Goal: Entertainment & Leisure: Browse casually

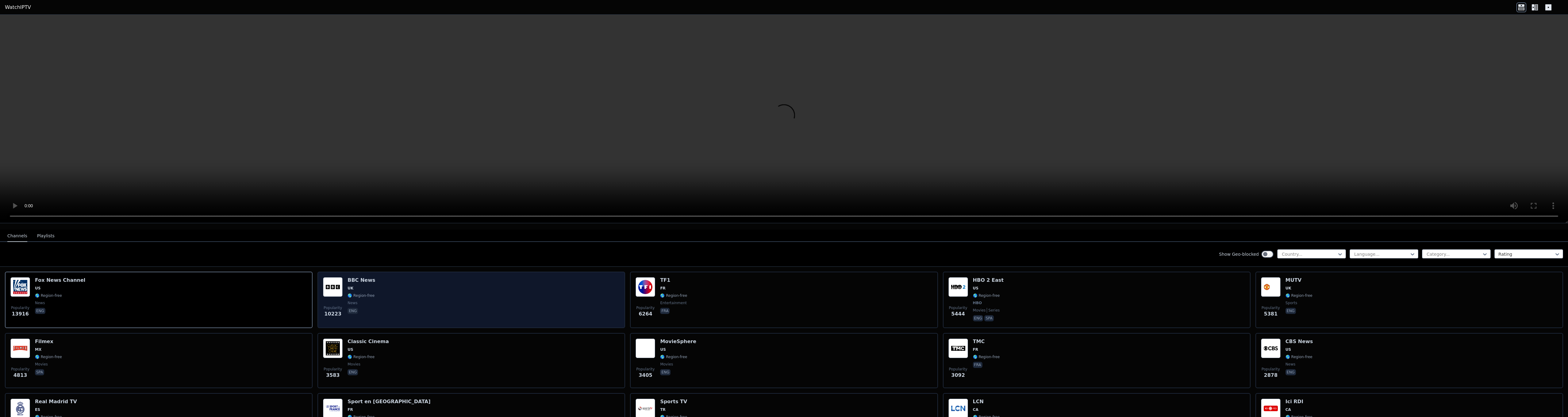
scroll to position [61, 0]
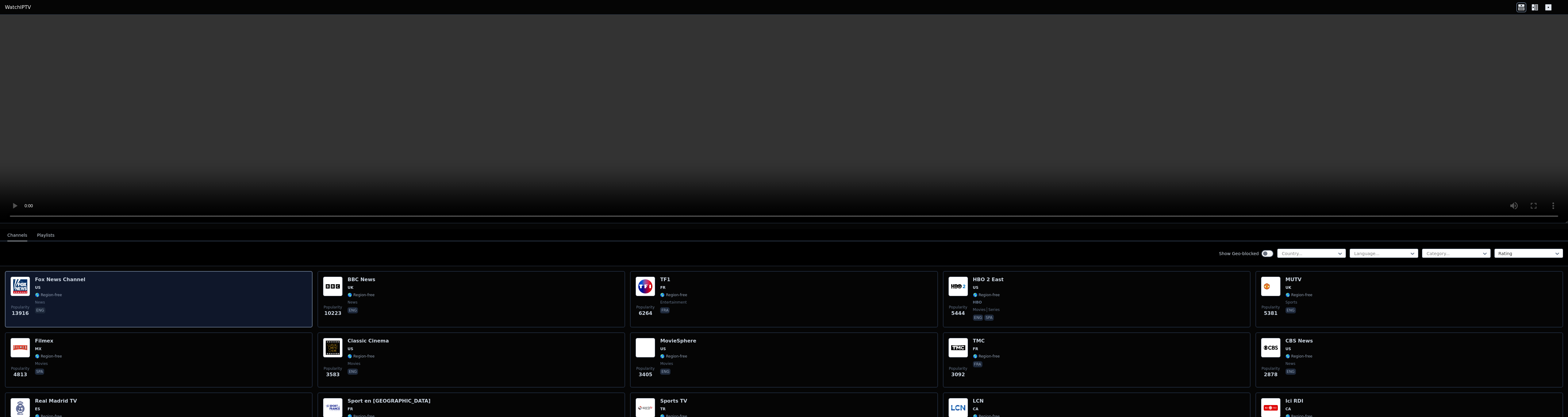
click at [203, 293] on div "Popularity 13916 [PERSON_NAME] US 🌎 Region-free news eng" at bounding box center [158, 300] width 296 height 46
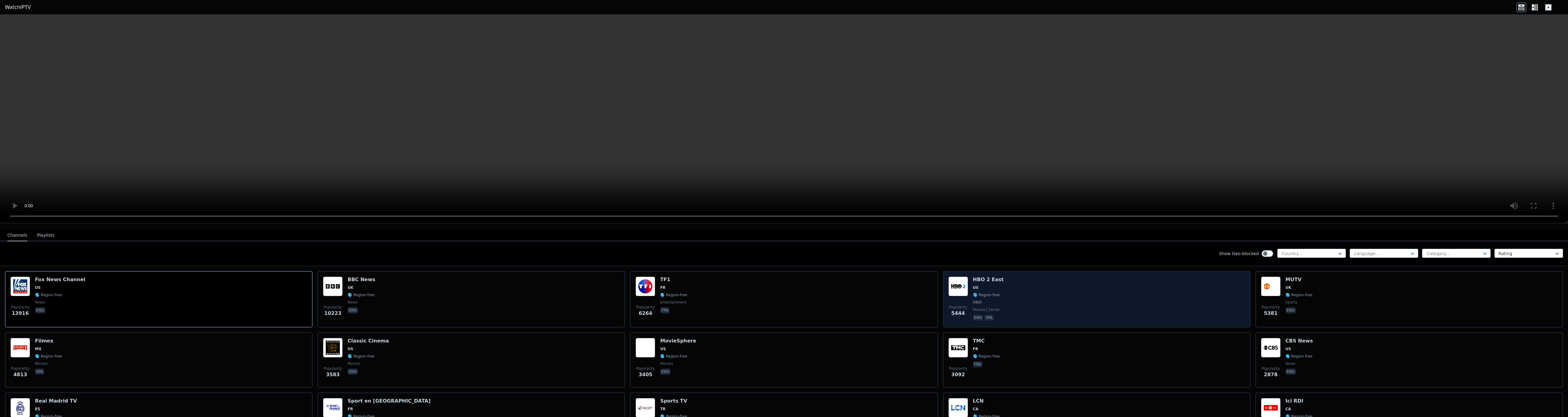
click at [1046, 282] on div "Popularity 5444 HBO 2 East US 🌎 Region-free HBO movies series eng spa" at bounding box center [1096, 300] width 296 height 46
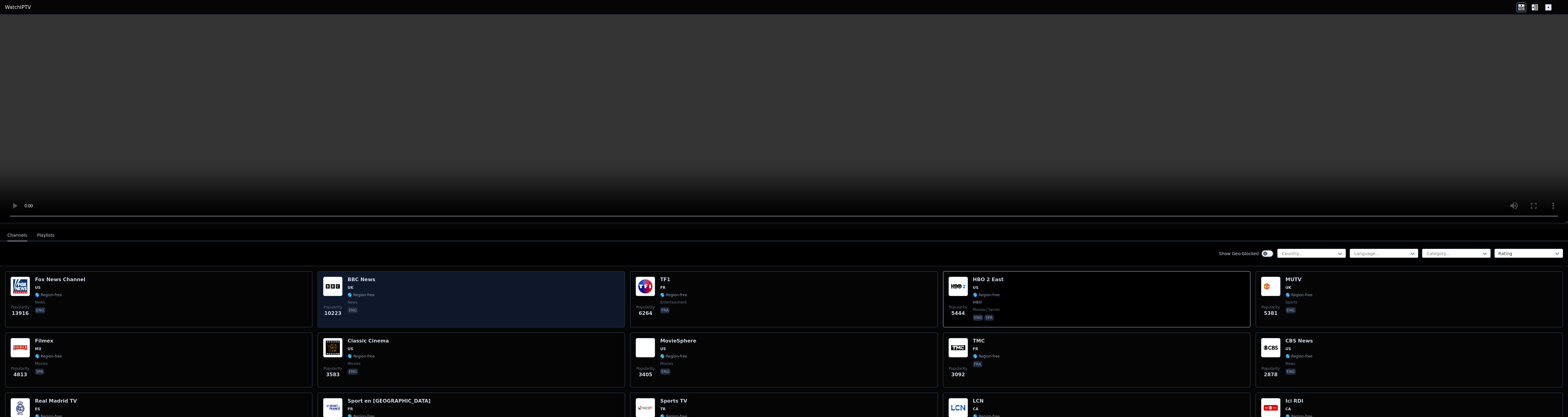
click at [323, 292] on div "Popularity 10223" at bounding box center [333, 300] width 19 height 46
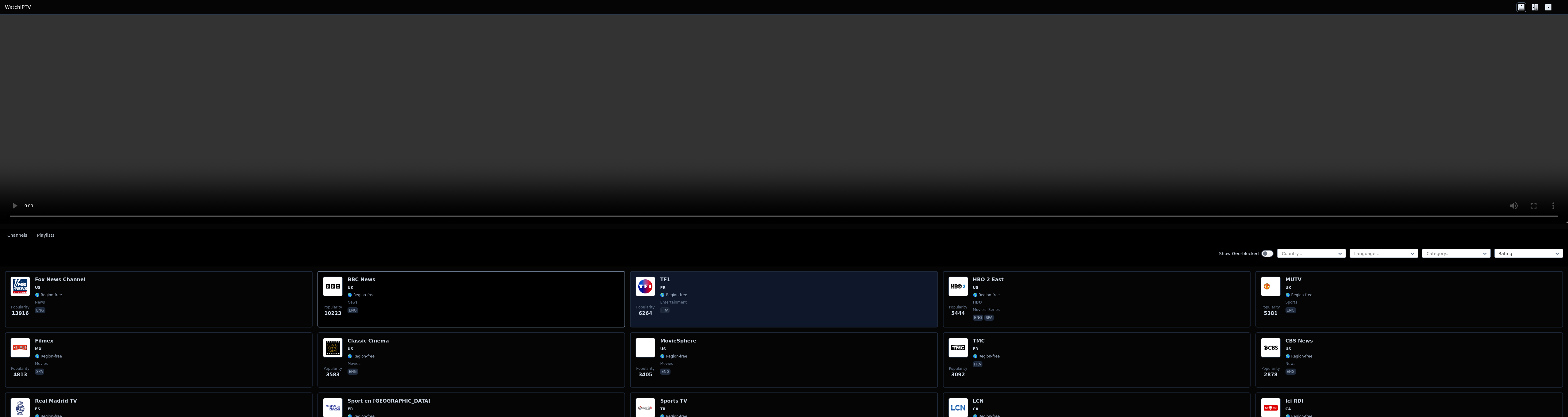
click at [695, 292] on div "Popularity 6264 TF1 FR 🌎 Region-free entertainment fra" at bounding box center [783, 300] width 296 height 46
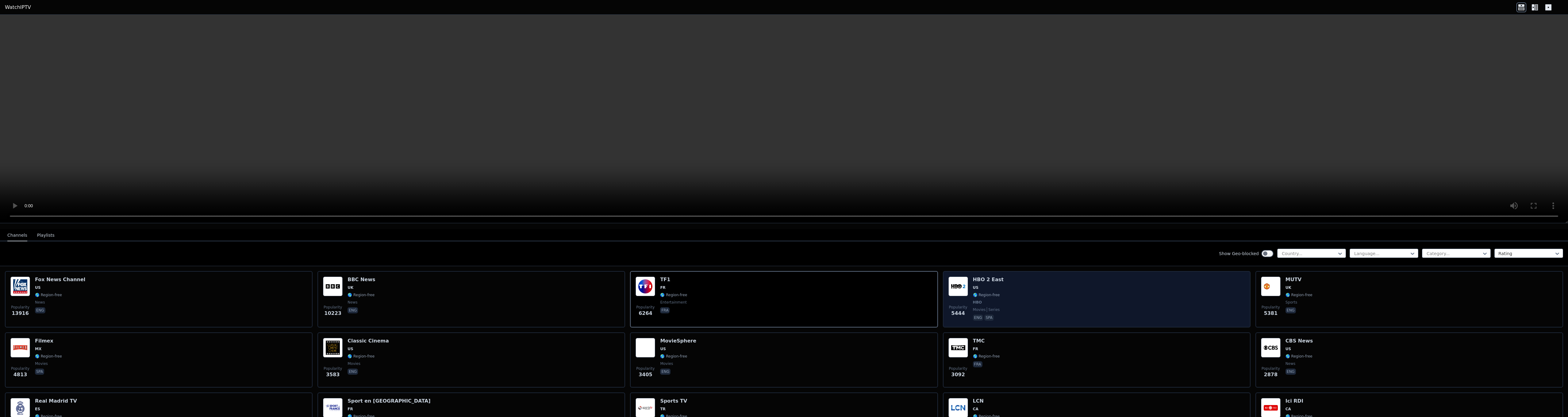
click at [1007, 298] on div "Popularity 5444 HBO 2 East US 🌎 Region-free HBO movies series eng spa" at bounding box center [1096, 300] width 296 height 46
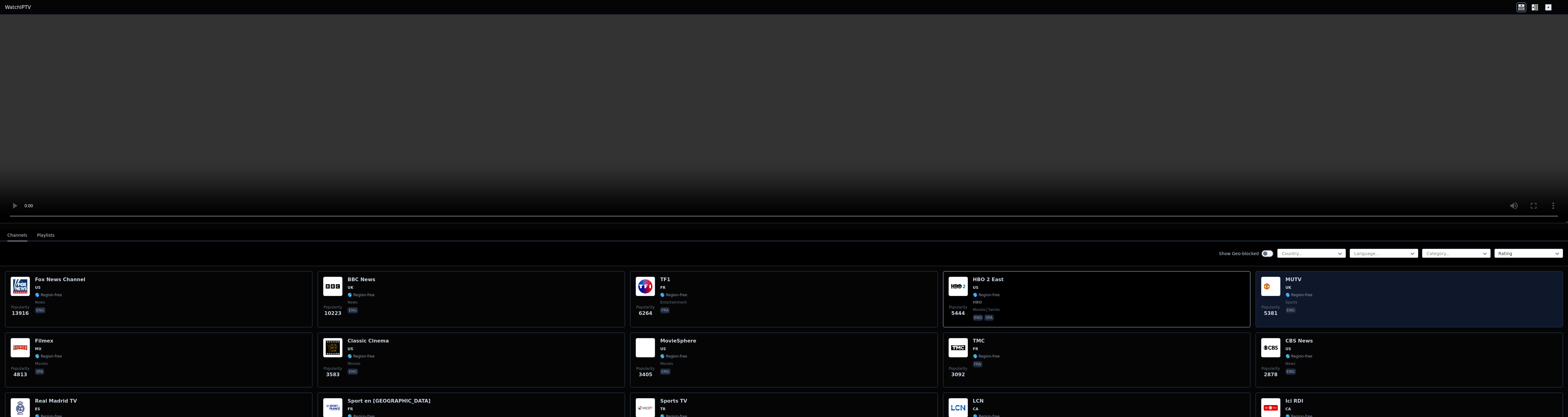
click at [1324, 292] on div "Popularity 5381 MUTV UK 🌎 Region-free sports eng" at bounding box center [1409, 300] width 296 height 46
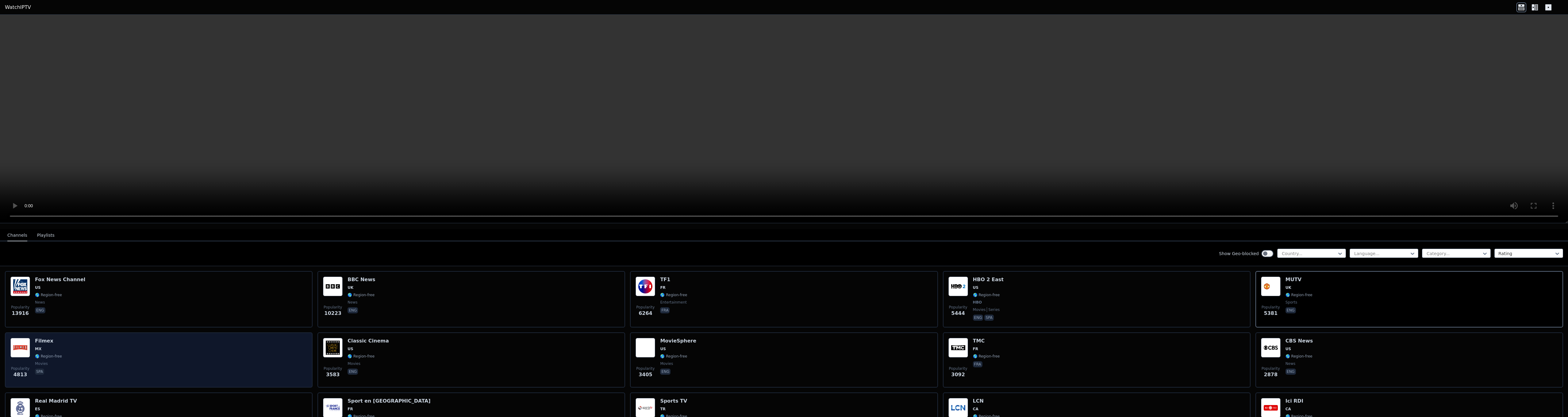
click at [69, 358] on div "Popularity 4813 Filmex MX 🌎 Region-free movies spa" at bounding box center [158, 360] width 296 height 44
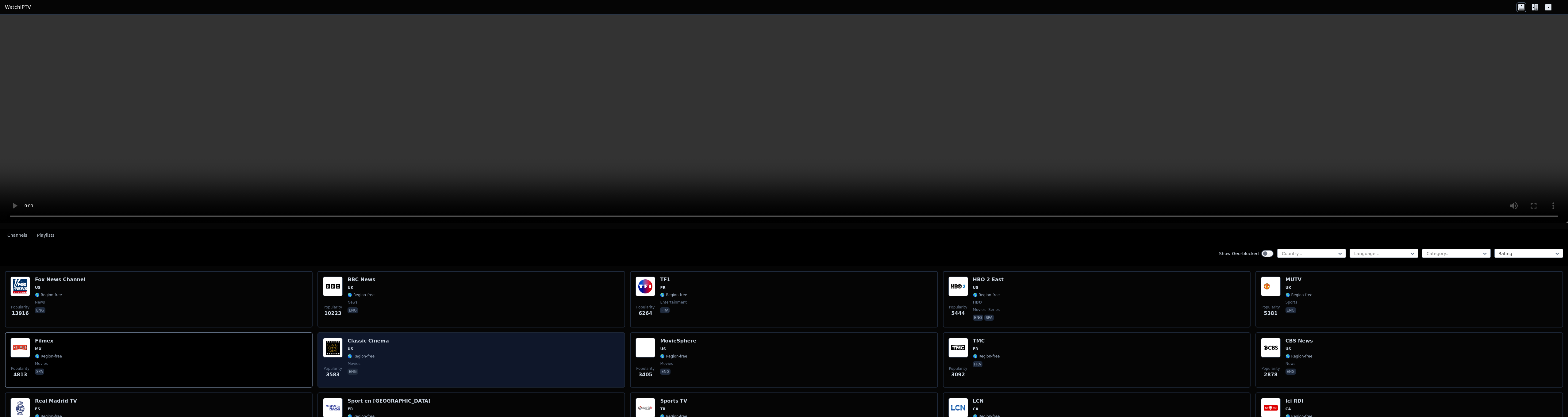
click at [437, 356] on div "Popularity 3583 Classic Cinema US 🌎 Region-free movies eng" at bounding box center [471, 360] width 296 height 44
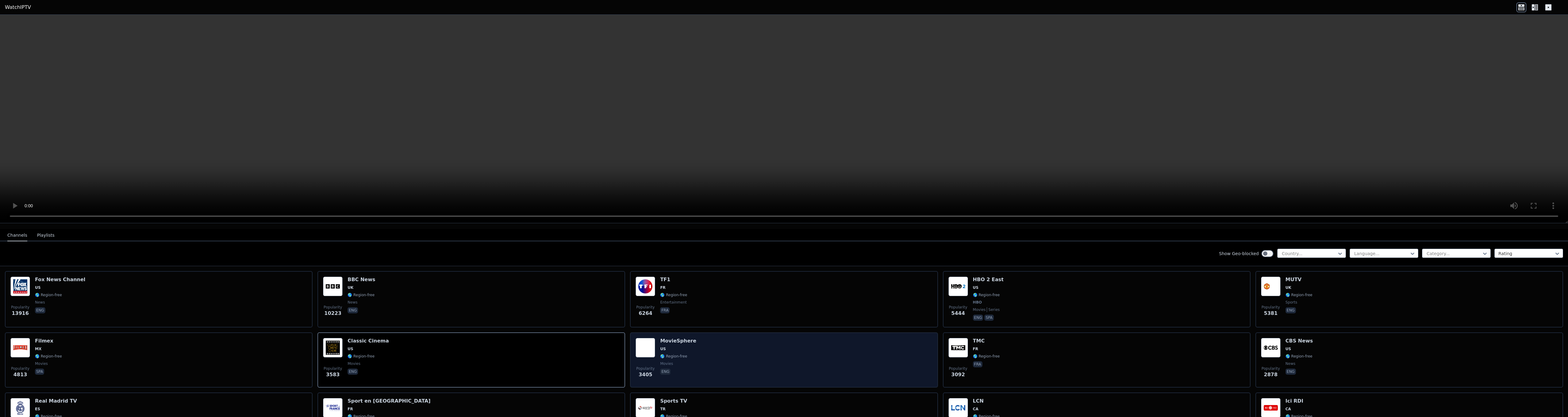
click at [684, 346] on span "US" at bounding box center [677, 349] width 36 height 5
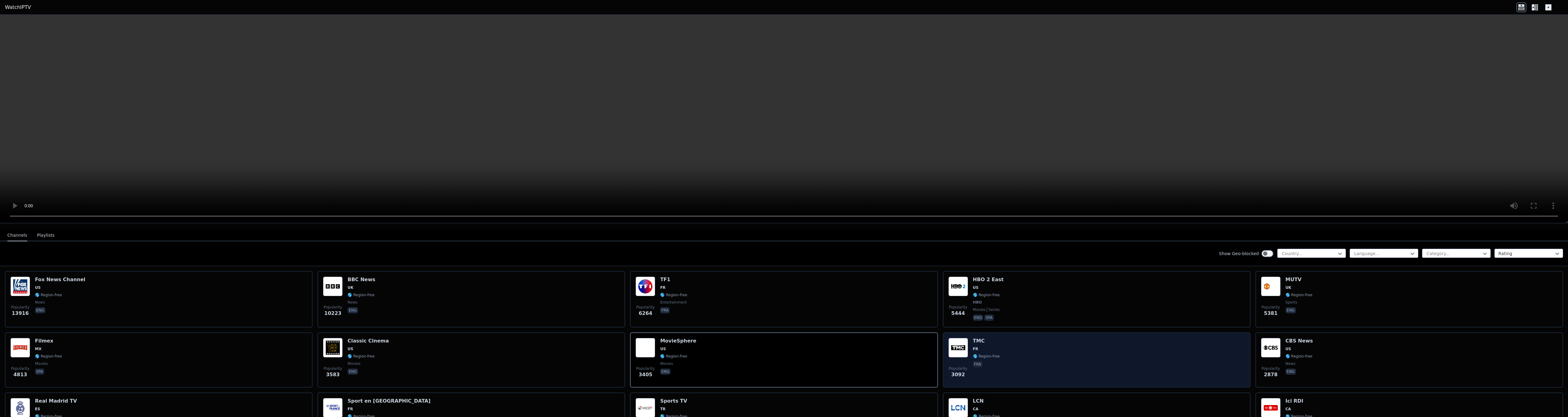
click at [990, 338] on h6 "TMC" at bounding box center [986, 341] width 27 height 6
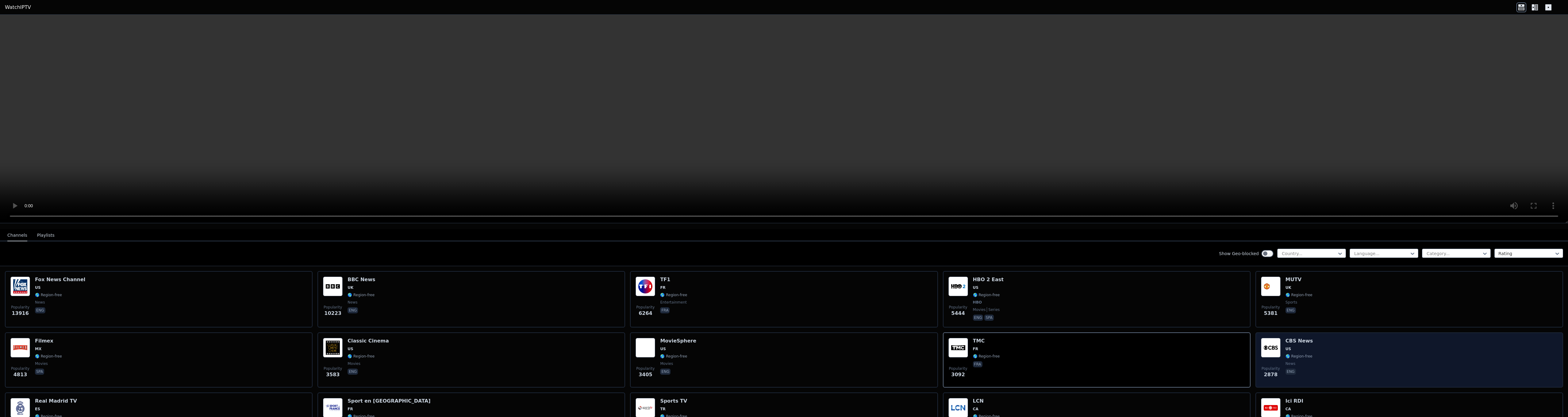
click at [1281, 356] on div "Popularity 2878 CBS News US 🌎 Region-free news eng" at bounding box center [1409, 360] width 296 height 44
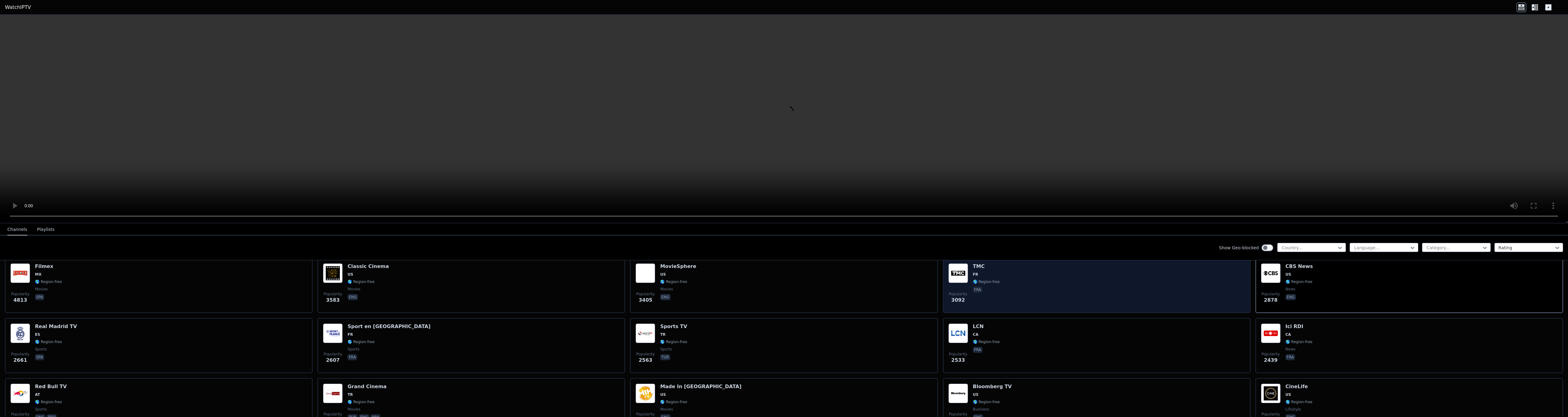
scroll to position [153, 0]
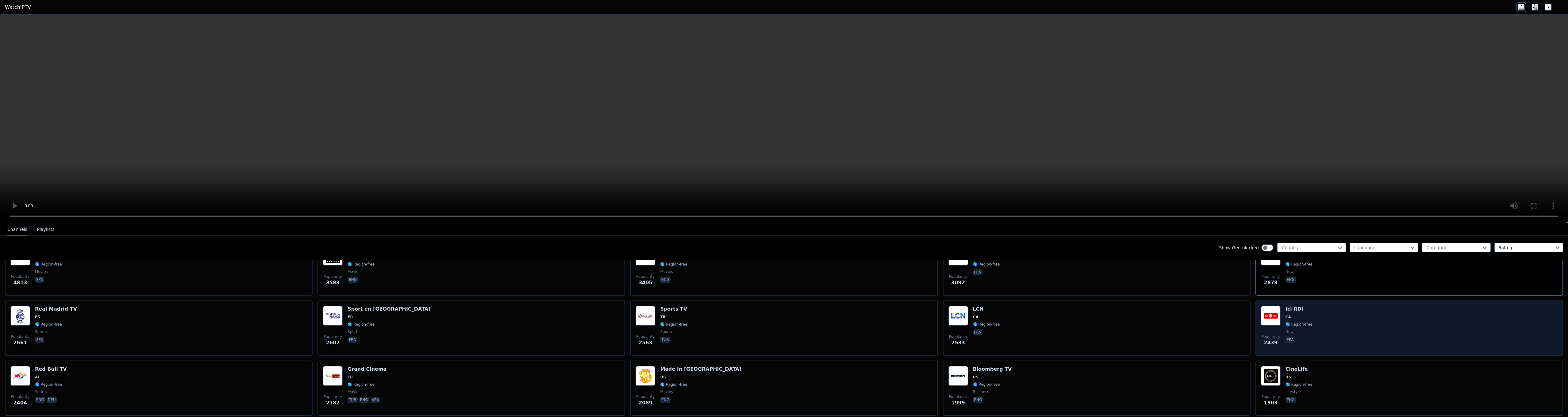
click at [1286, 331] on div "Ici RDI CA 🌎 Region-free news fra" at bounding box center [1299, 328] width 27 height 44
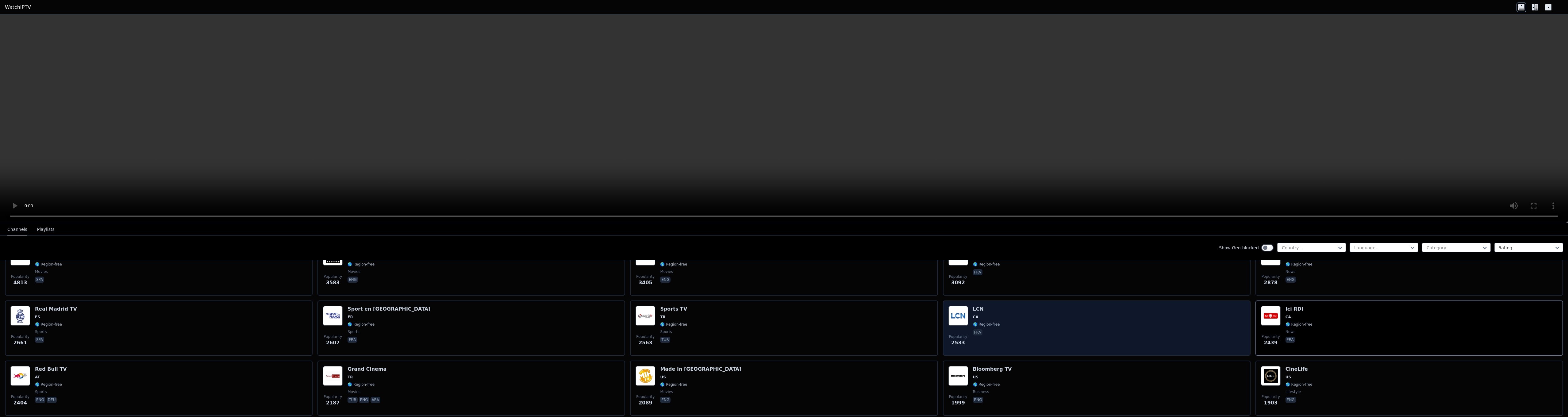
click at [1101, 332] on div "Popularity 2533 LCN CA 🌎 Region-free fra" at bounding box center [1096, 328] width 296 height 44
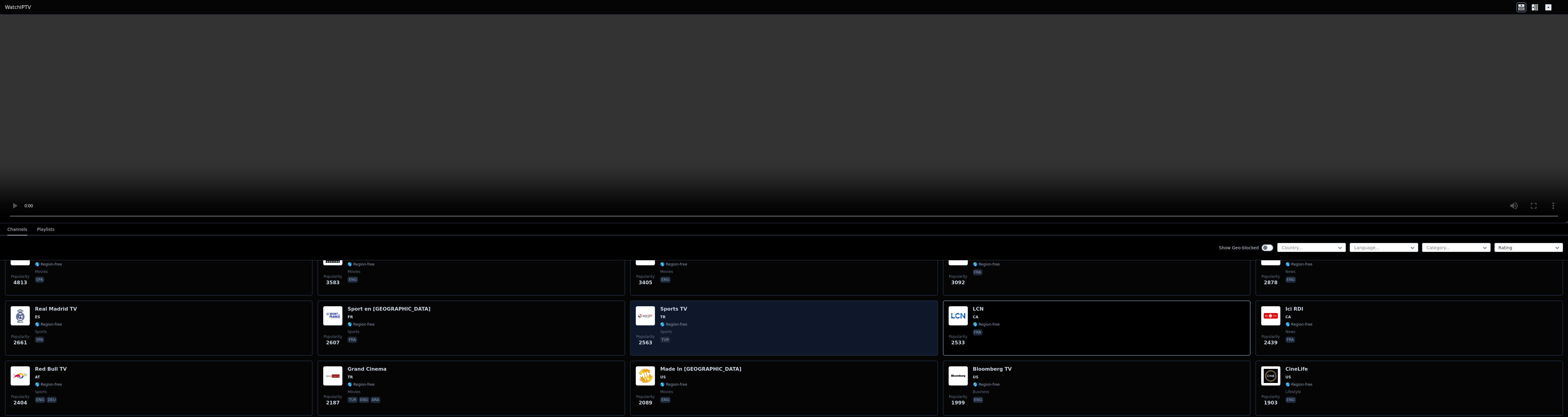
click at [732, 338] on div "Popularity 2563 Sports TV TR 🌎 Region-free sports tur" at bounding box center [783, 328] width 296 height 44
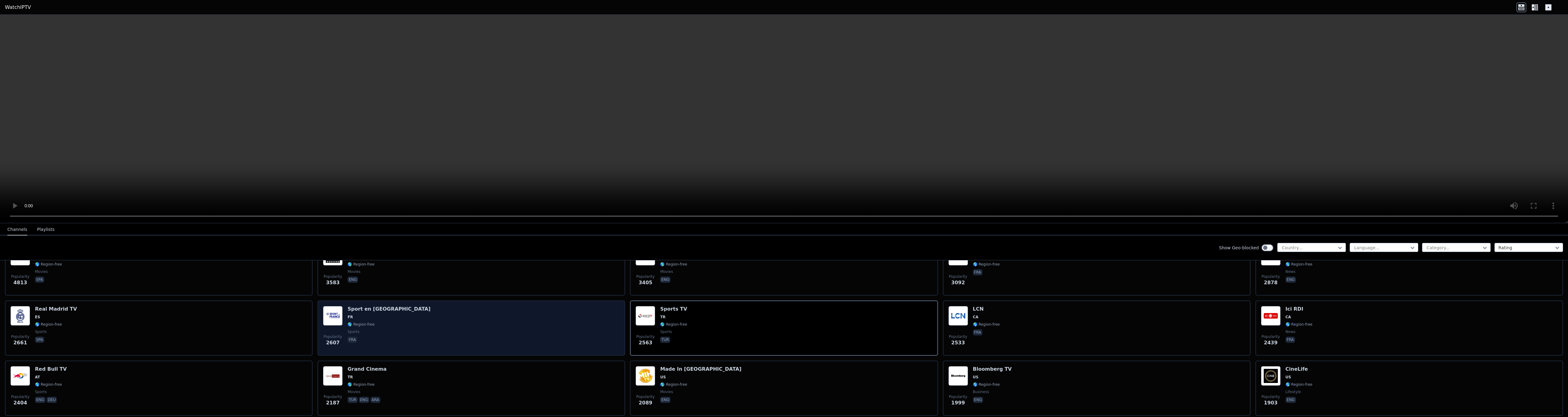
click at [451, 320] on div "Popularity 2607 Sport en [GEOGRAPHIC_DATA] FR 🌎 Region-free sports fra" at bounding box center [471, 328] width 296 height 44
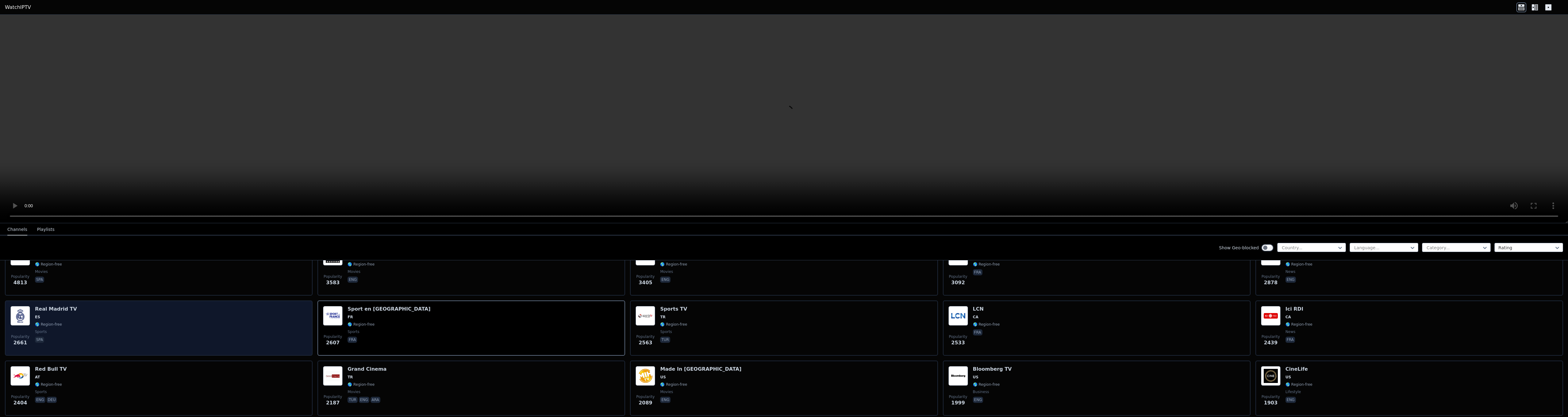
click at [134, 339] on div "Popularity 2661 Real Madrid TV ES 🌎 Region-free sports spa" at bounding box center [158, 328] width 296 height 44
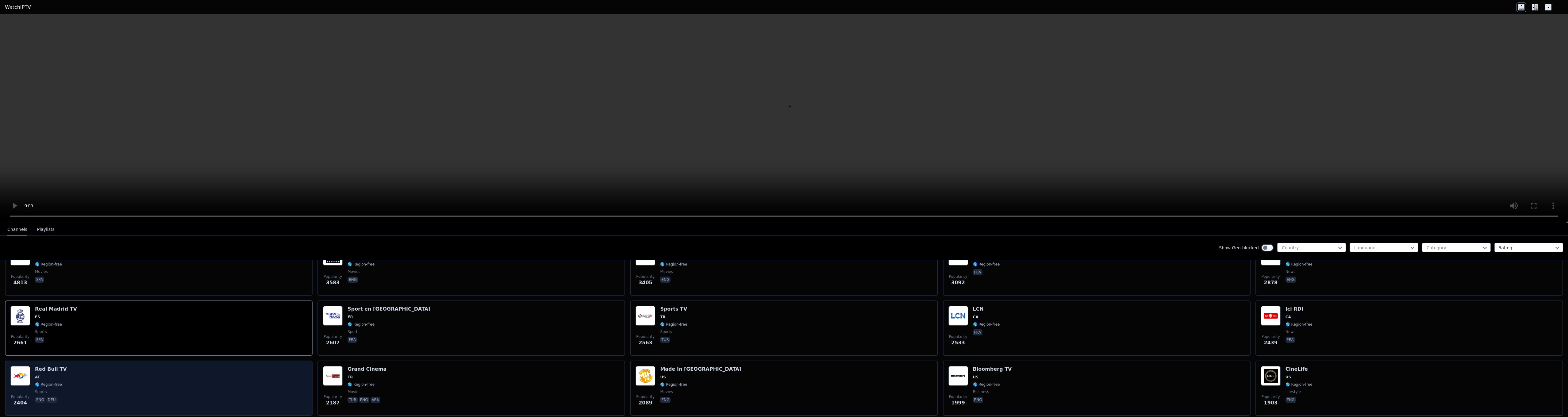
click at [78, 382] on div "Popularity 2404 Red Bull TV AT 🌎 Region-free sports eng deu" at bounding box center [158, 388] width 296 height 44
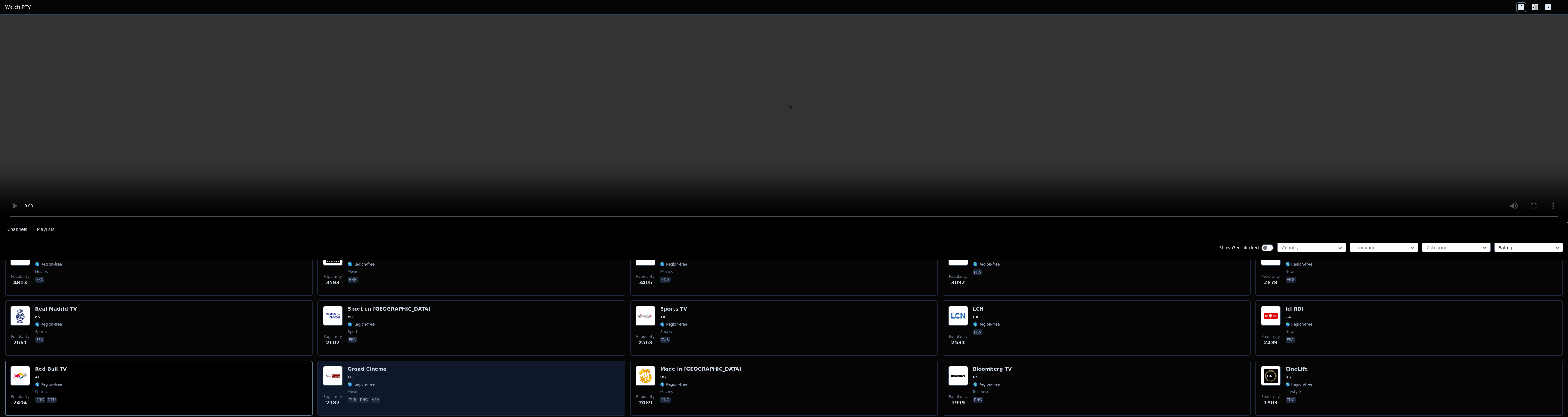
click at [465, 361] on div "Popularity 2187 Grand Cinema TR 🌎 Region-free movies tur eng ara" at bounding box center [471, 388] width 307 height 55
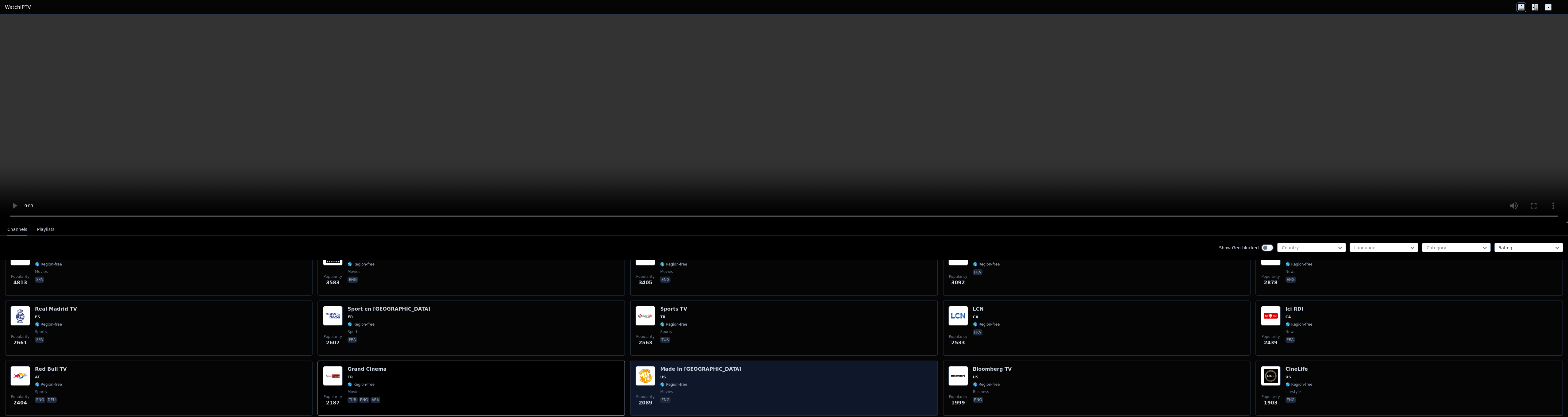
click at [760, 361] on div "Popularity 2089 Made In [GEOGRAPHIC_DATA] [GEOGRAPHIC_DATA] 🌎 Region-free movie…" at bounding box center [783, 388] width 307 height 55
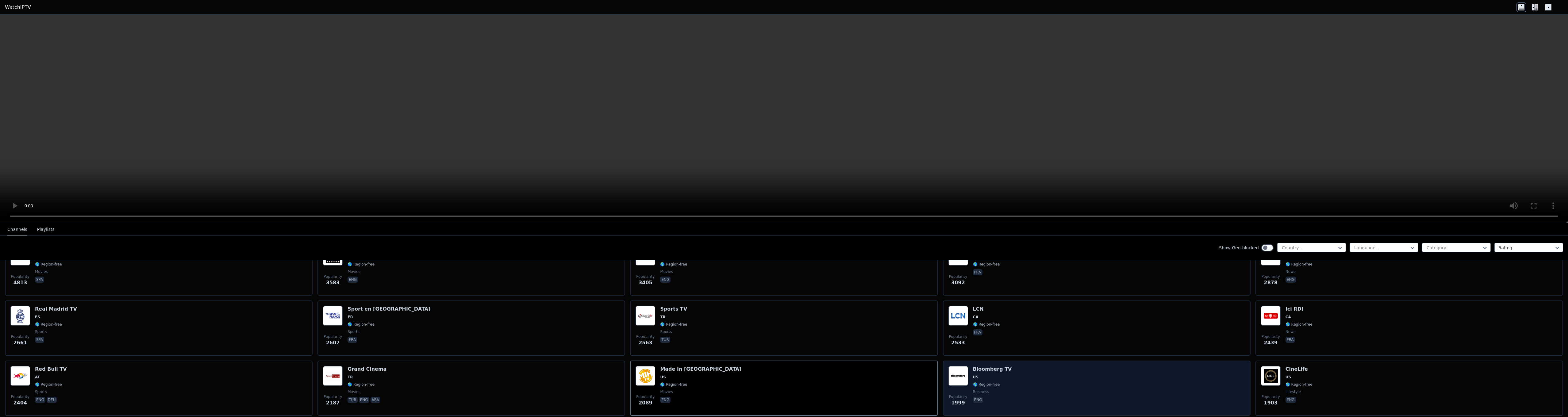
click at [999, 375] on span "US" at bounding box center [992, 377] width 39 height 5
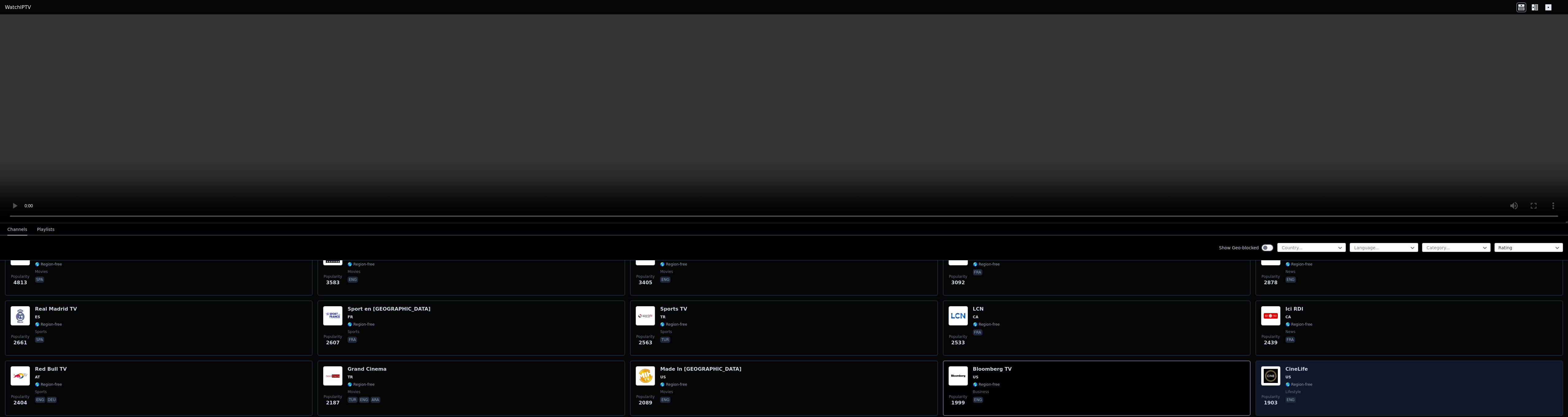
click at [1281, 361] on div "Popularity 1903 CineLife US 🌎 Region-free lifestyle eng" at bounding box center [1409, 388] width 307 height 55
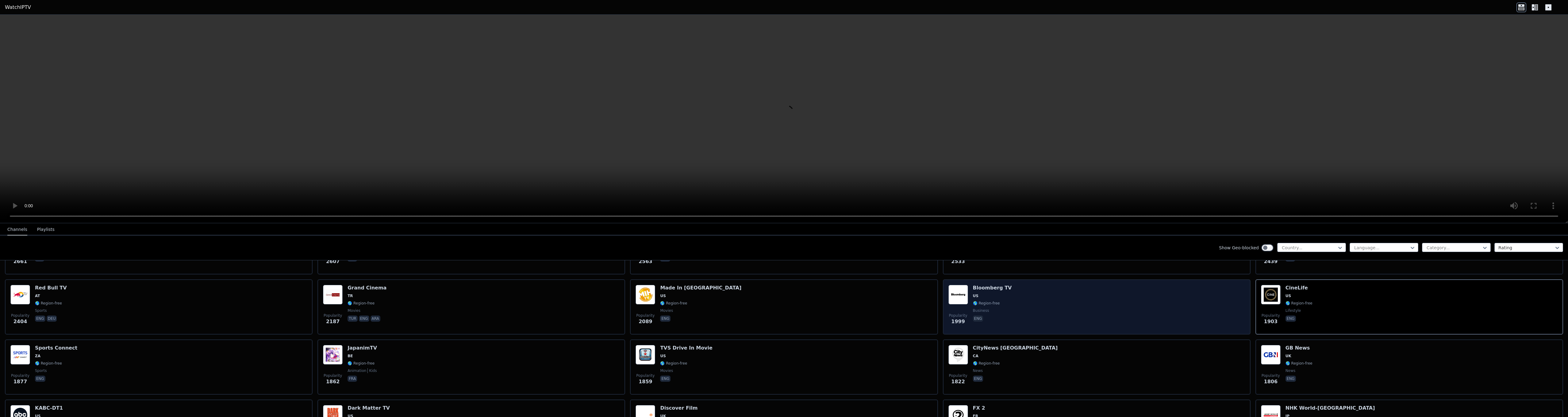
scroll to position [245, 0]
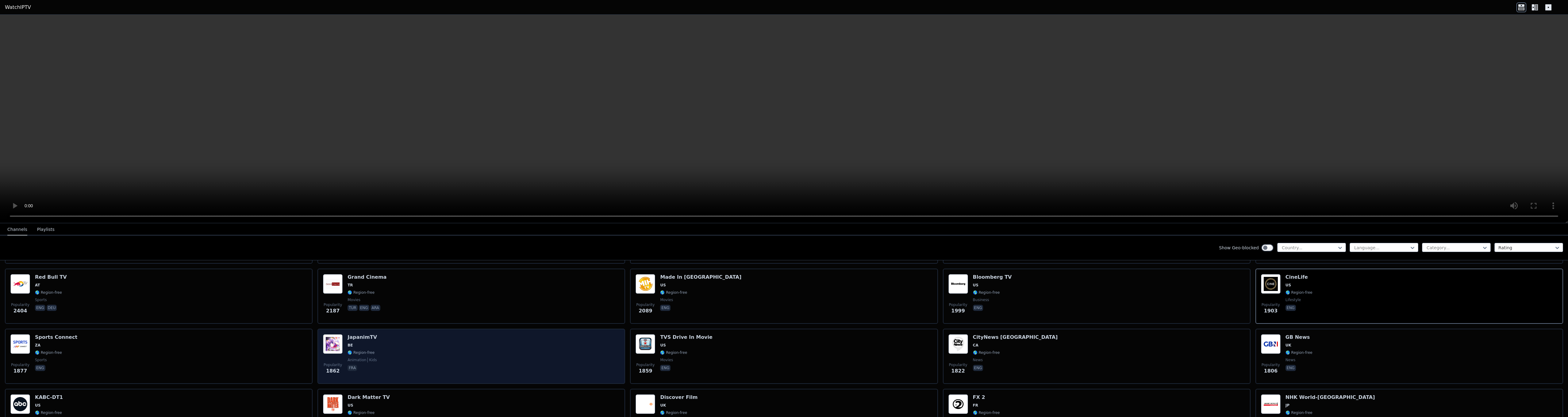
click at [437, 350] on div "Popularity 1862 JapanimTV BE 🌎 Region-free animation kids fra" at bounding box center [471, 356] width 296 height 44
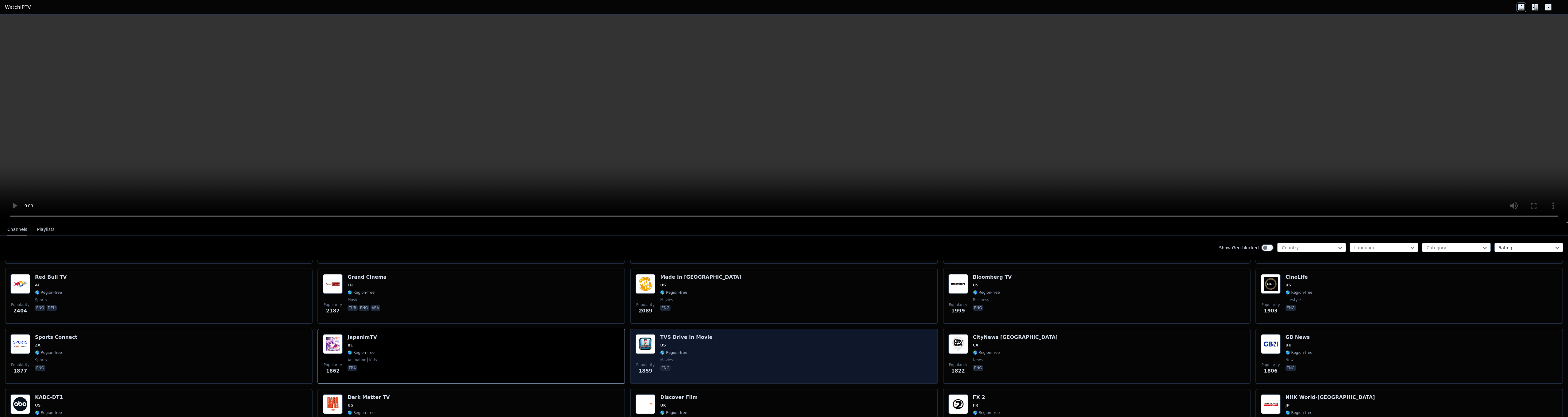
click at [707, 344] on div "Popularity 1859 TVS Drive In Movie US 🌎 Region-free movies eng" at bounding box center [783, 356] width 296 height 44
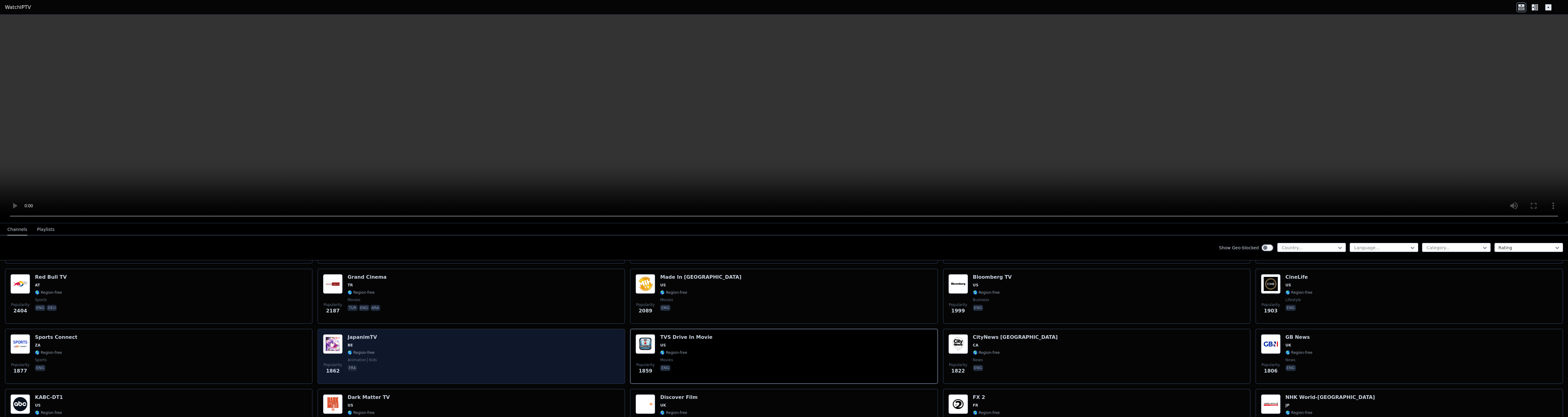
click at [493, 376] on div "Popularity 1862 JapanimTV BE 🌎 Region-free animation kids fra" at bounding box center [471, 356] width 307 height 55
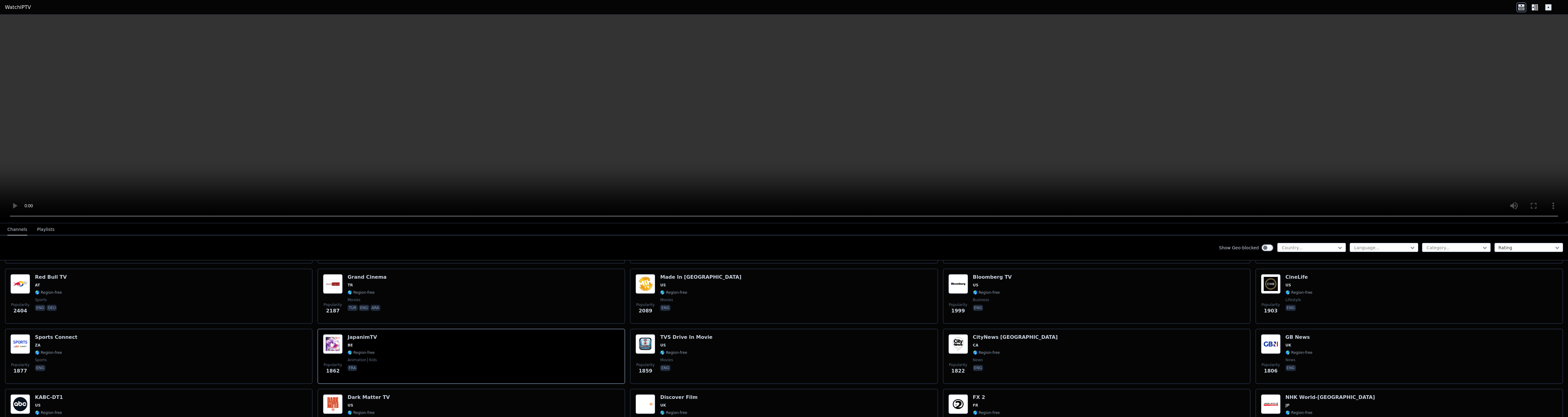
click at [780, 177] on video at bounding box center [784, 119] width 1568 height 209
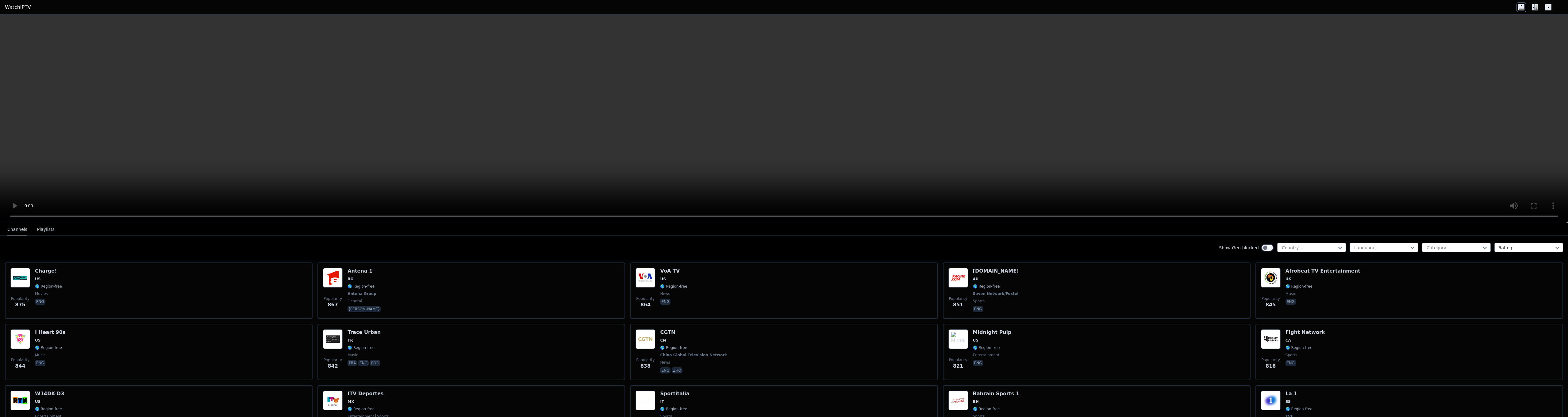
scroll to position [859, 0]
click at [1361, 250] on div at bounding box center [1382, 248] width 56 height 6
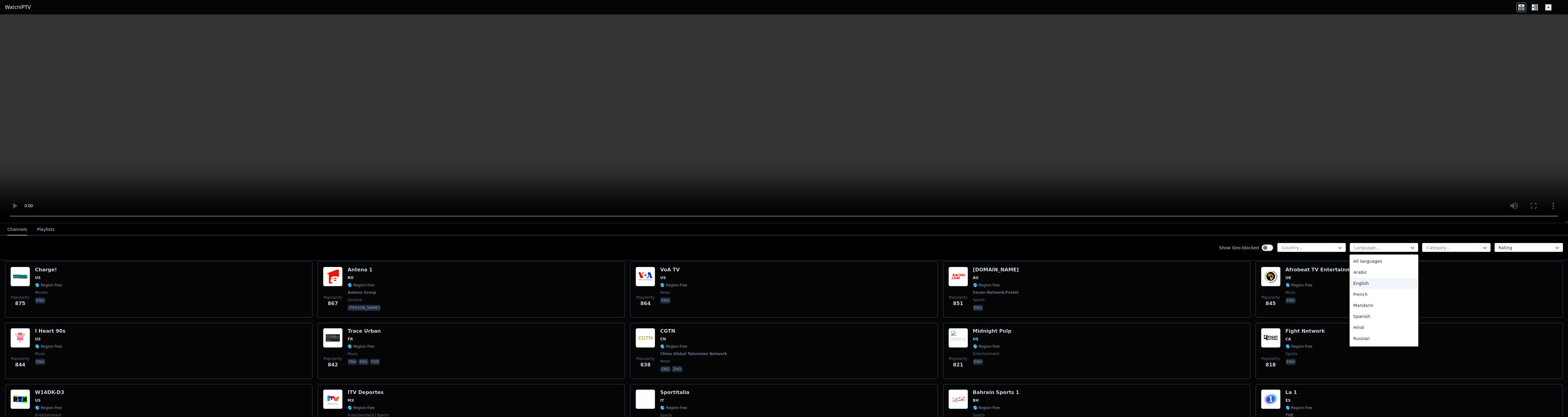
click at [1363, 282] on div "English" at bounding box center [1384, 284] width 69 height 11
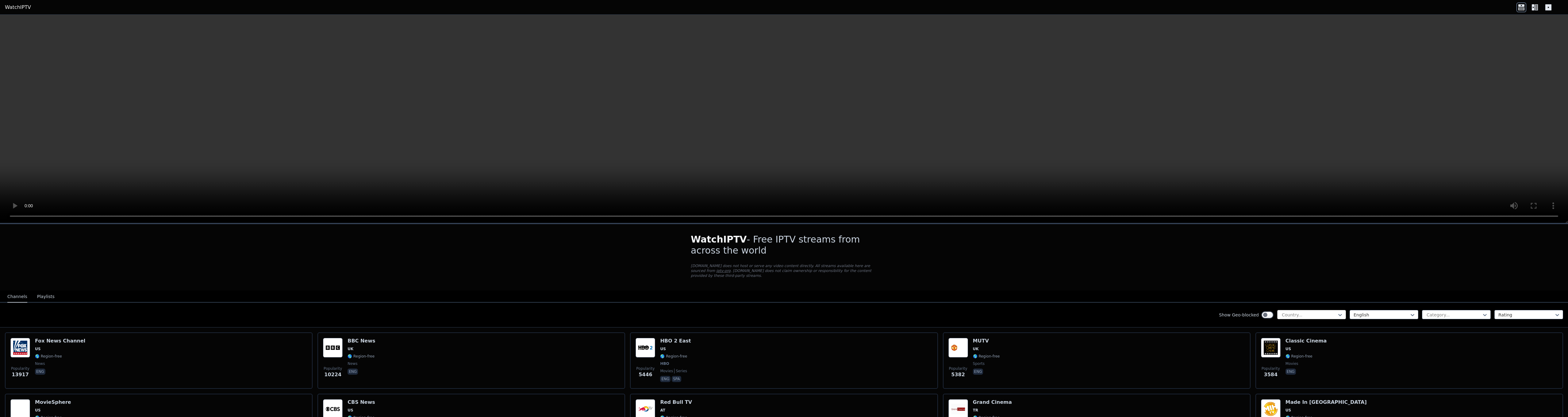
click at [1321, 312] on div at bounding box center [1309, 315] width 56 height 6
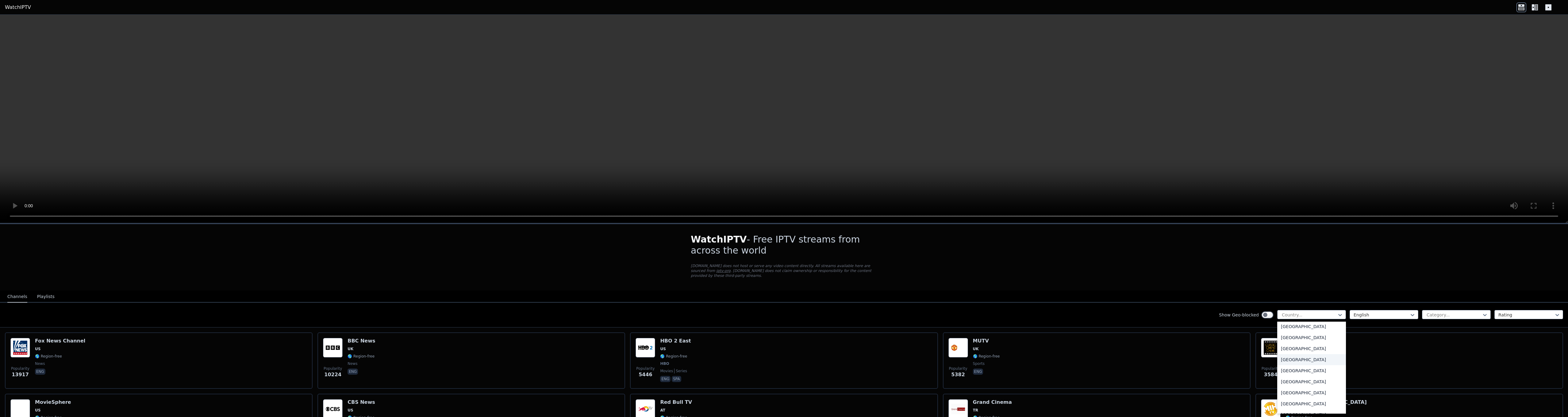
scroll to position [2161, 0]
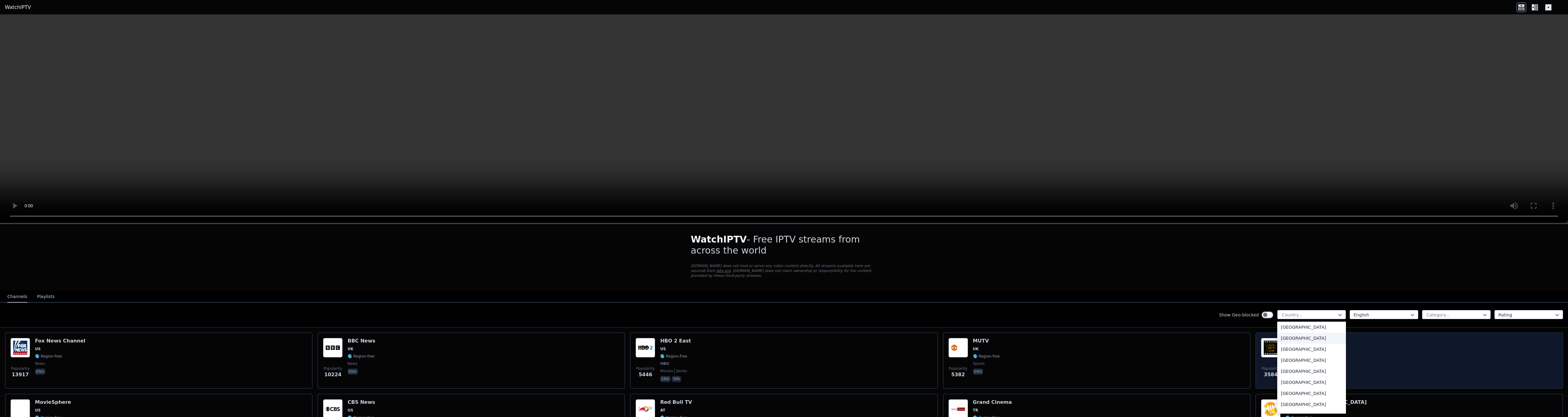
click at [1300, 333] on div "[GEOGRAPHIC_DATA]" at bounding box center [1311, 338] width 69 height 11
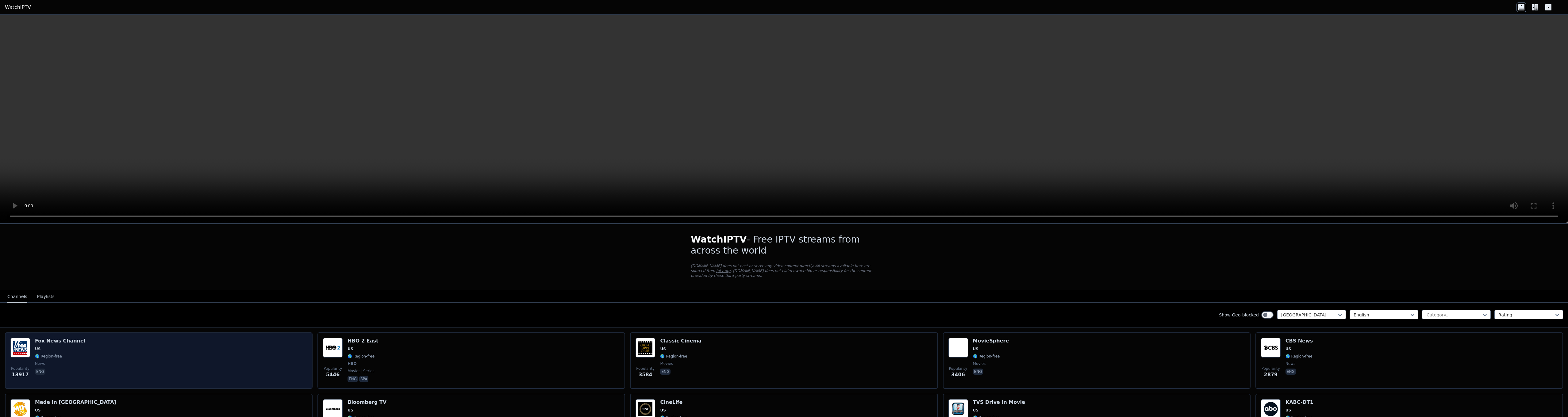
click at [148, 363] on div "Popularity 13917 [PERSON_NAME] US 🌎 Region-free news eng" at bounding box center [158, 360] width 296 height 46
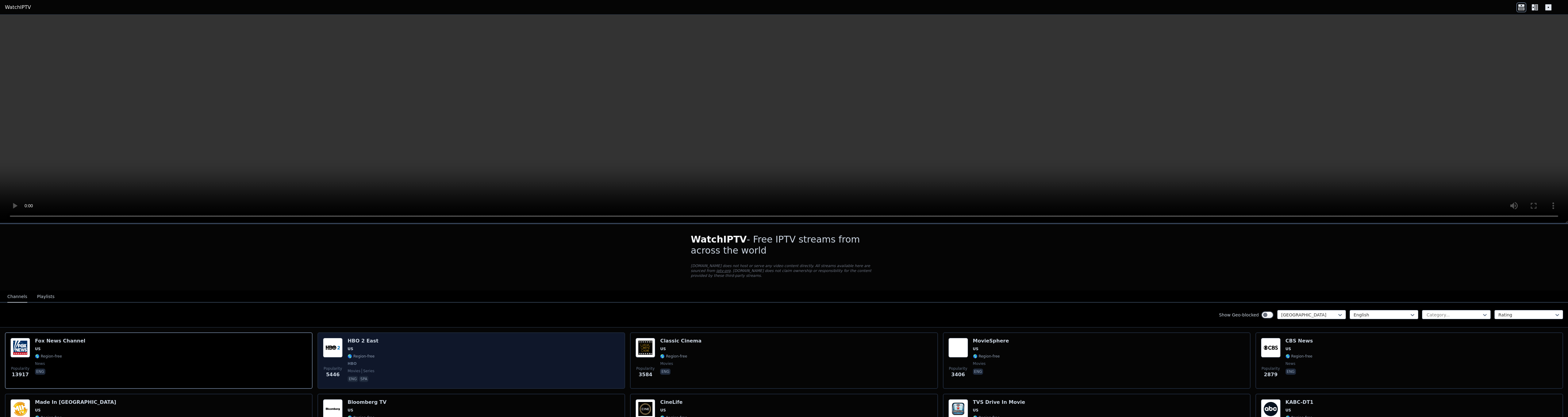
click at [369, 362] on span "HBO" at bounding box center [363, 364] width 30 height 5
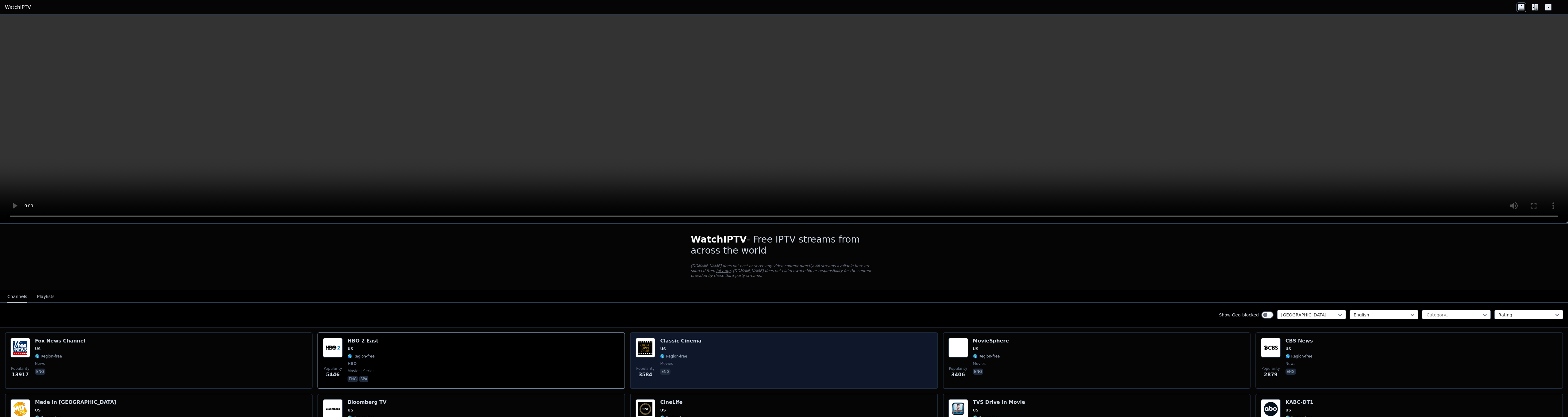
click at [693, 363] on div "Popularity 3584 Classic Cinema US 🌎 Region-free movies eng" at bounding box center [783, 360] width 296 height 46
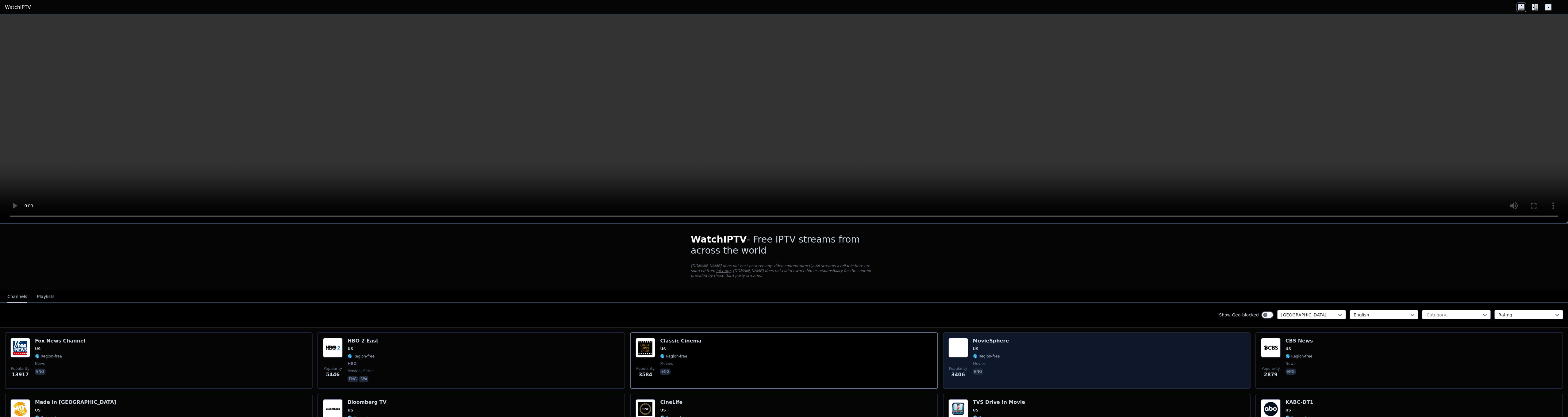
click at [973, 346] on span "US" at bounding box center [975, 349] width 5 height 5
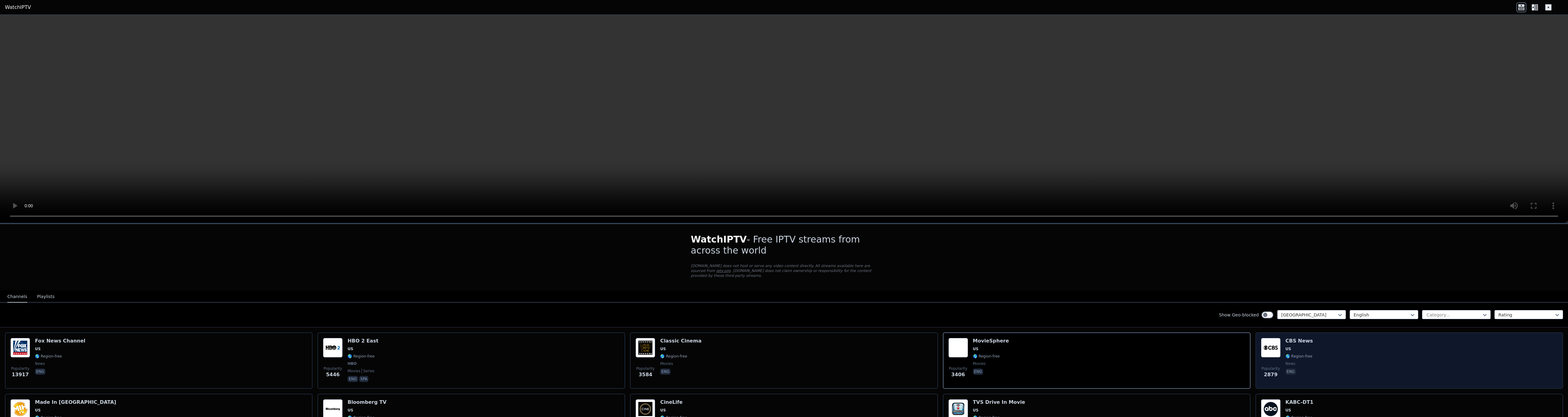
click at [1275, 351] on img at bounding box center [1271, 348] width 19 height 19
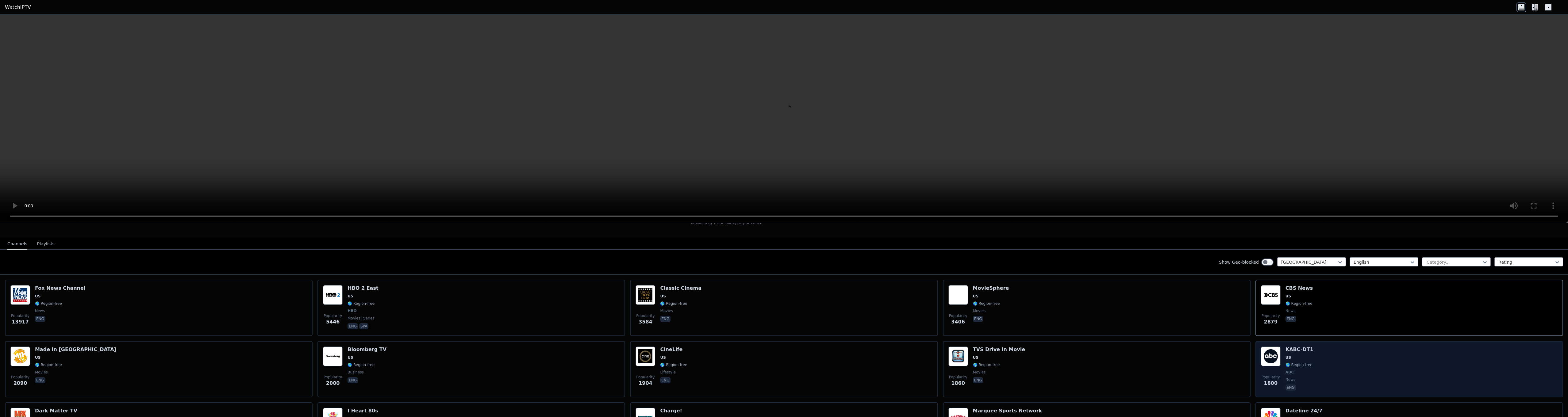
scroll to position [61, 0]
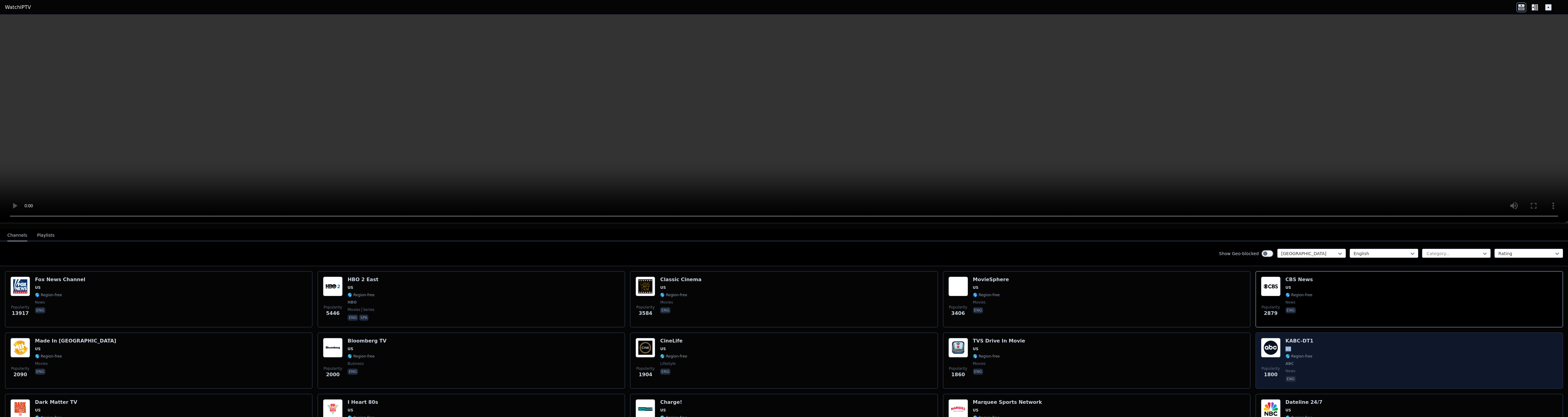
drag, startPoint x: 1281, startPoint y: 345, endPoint x: 1287, endPoint y: 343, distance: 6.3
click at [1287, 343] on div "Popularity 1800 KABC-DT1 US 🌎 Region-free ABC news eng" at bounding box center [1409, 360] width 296 height 46
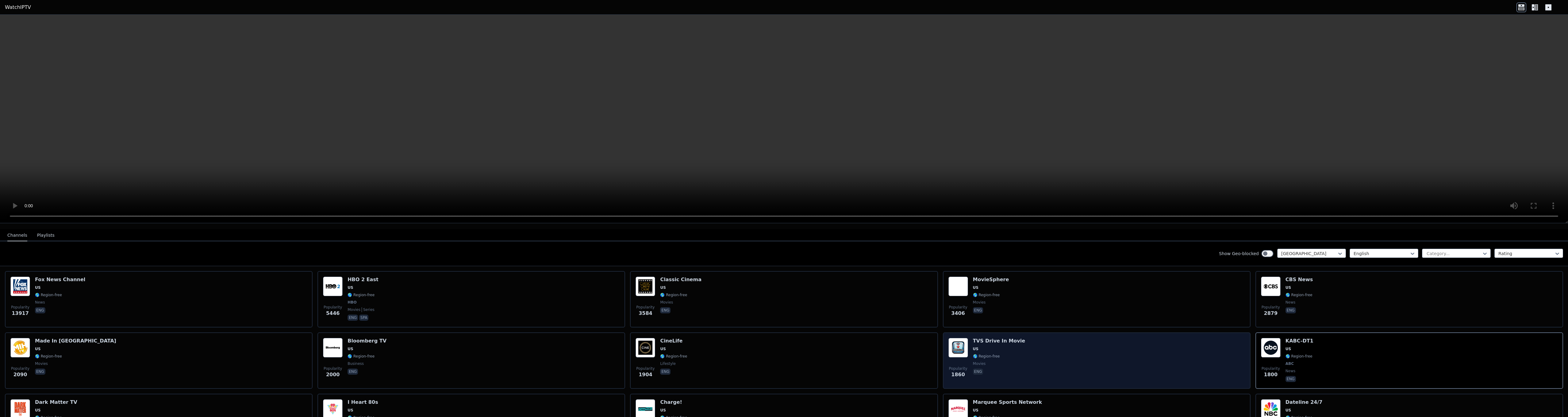
click at [1141, 350] on div "Popularity 1860 TVS Drive In Movie US 🌎 Region-free movies eng" at bounding box center [1096, 360] width 296 height 46
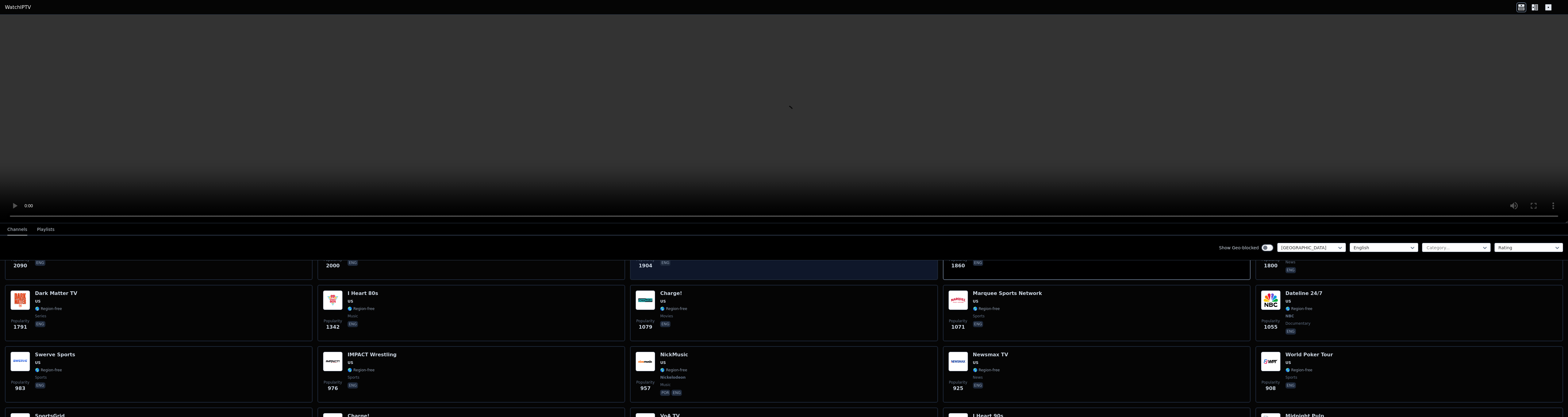
scroll to position [184, 0]
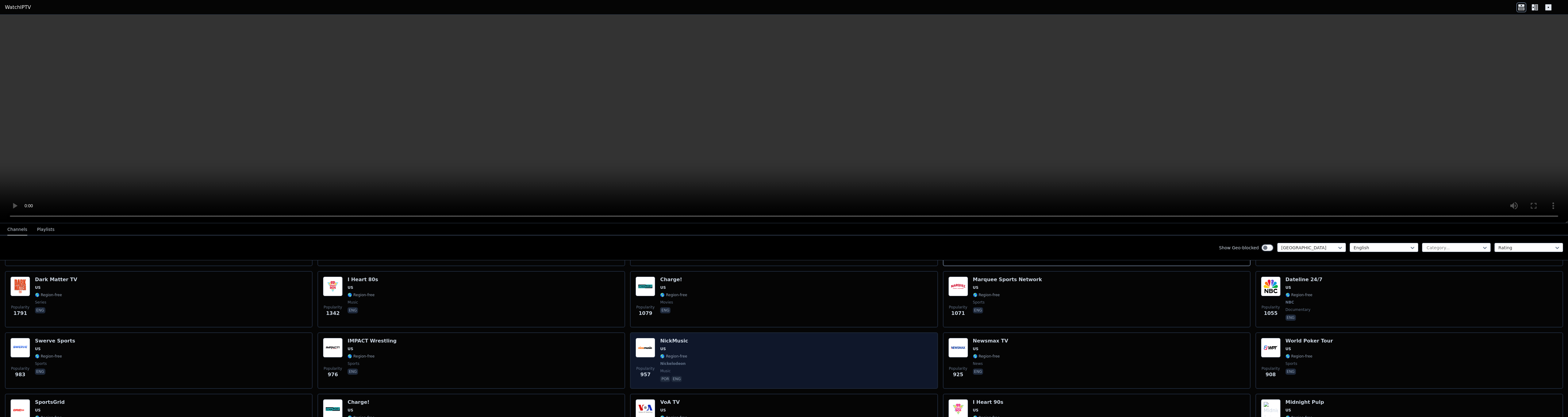
click at [677, 369] on span "music" at bounding box center [674, 371] width 28 height 5
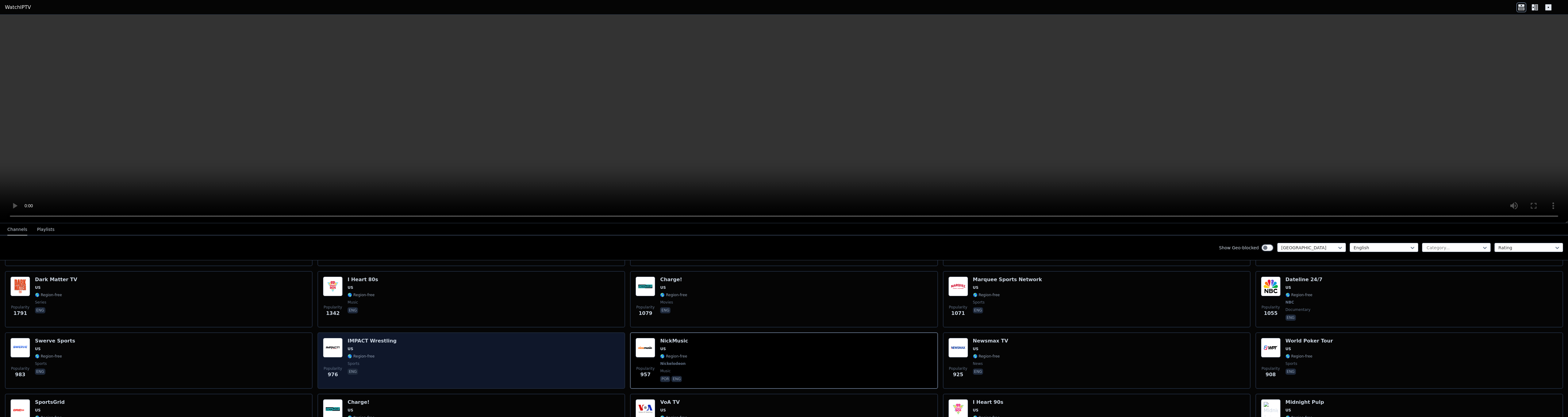
click at [470, 340] on div "Popularity 976 IMPACT Wrestling US 🌎 Region-free sports eng" at bounding box center [471, 360] width 296 height 46
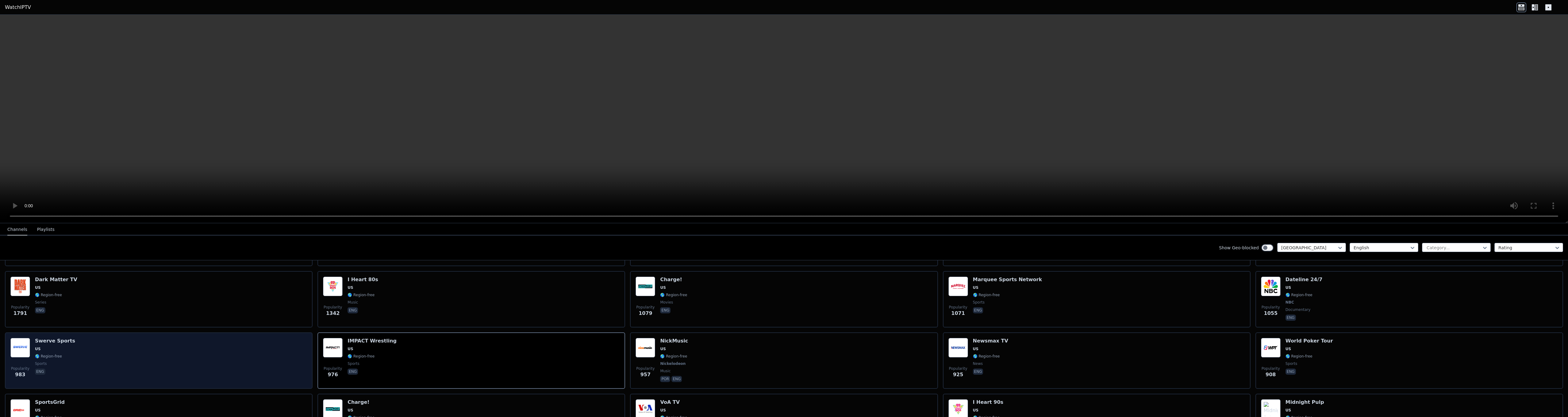
click at [240, 345] on div "Popularity 983 Swerve Sports US 🌎 Region-free sports eng" at bounding box center [158, 360] width 296 height 46
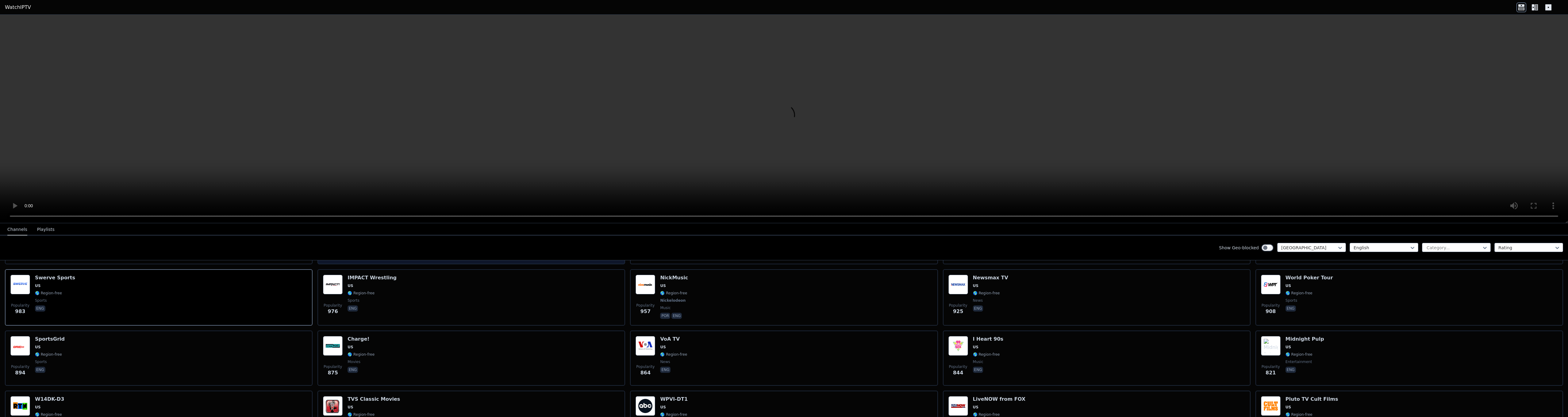
scroll to position [276, 0]
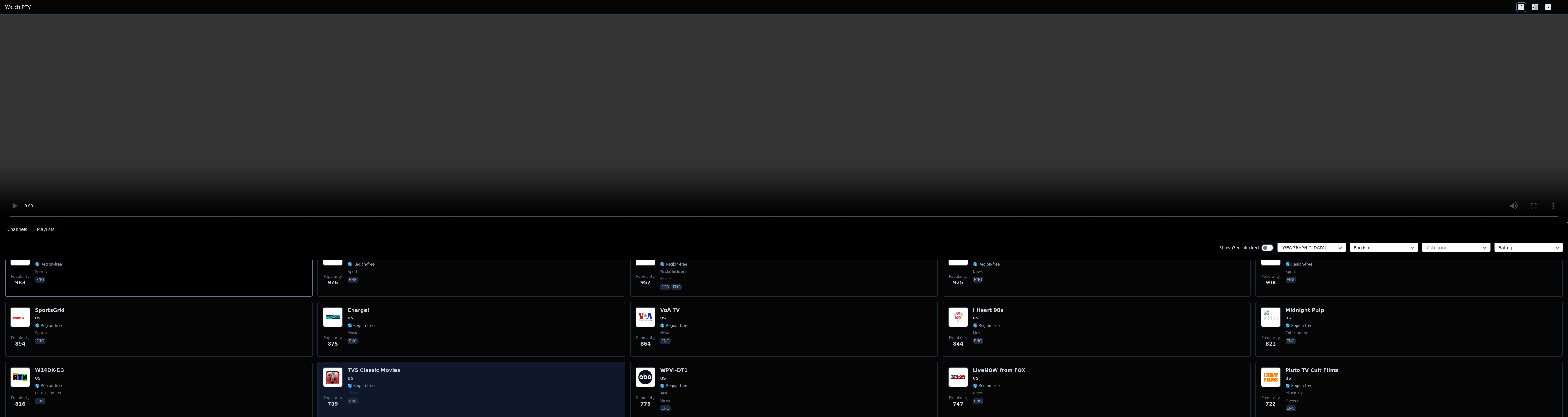
click at [446, 376] on div "Popularity 789 TVS Classic Movies US 🌎 Region-free classic eng" at bounding box center [471, 390] width 296 height 46
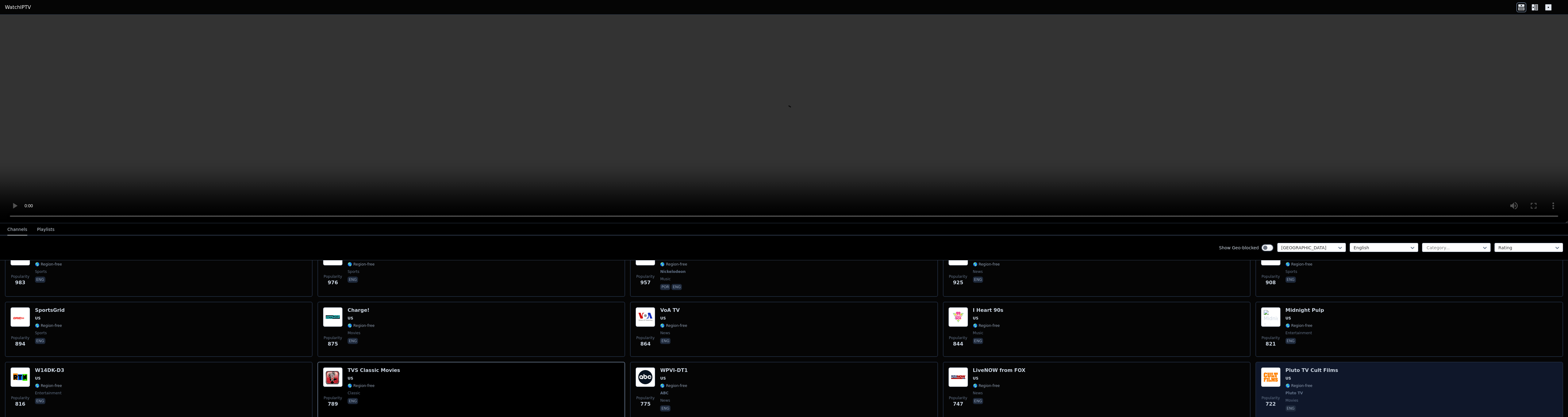
click at [1304, 384] on span "🌎 Region-free" at bounding box center [1299, 386] width 27 height 5
click at [1286, 368] on h6 "Pluto TV Cult Films" at bounding box center [1312, 371] width 53 height 6
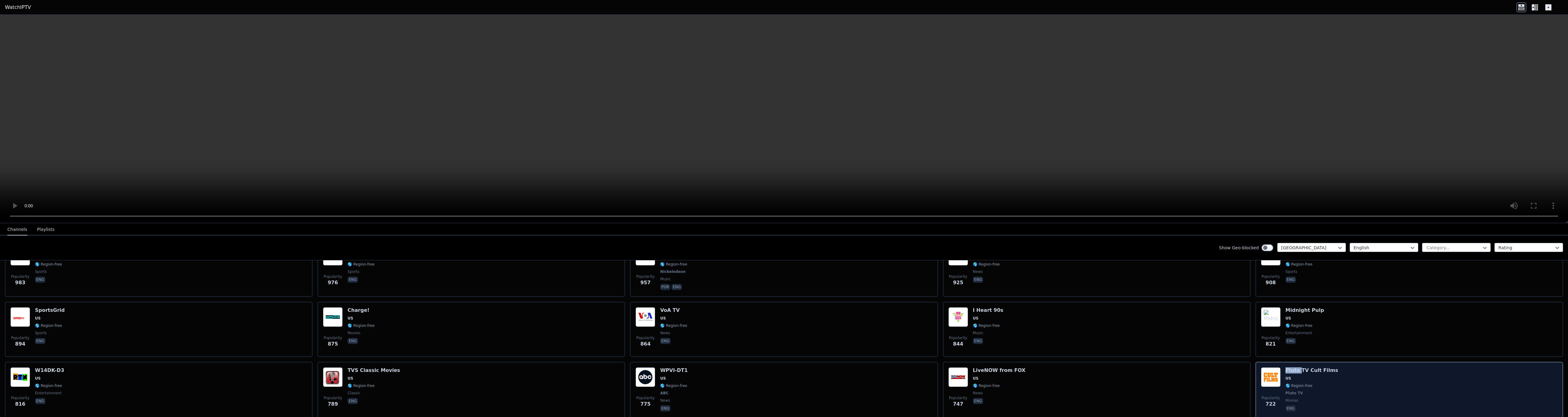
click at [1286, 368] on h6 "Pluto TV Cult Films" at bounding box center [1312, 371] width 53 height 6
